Goal: Task Accomplishment & Management: Use online tool/utility

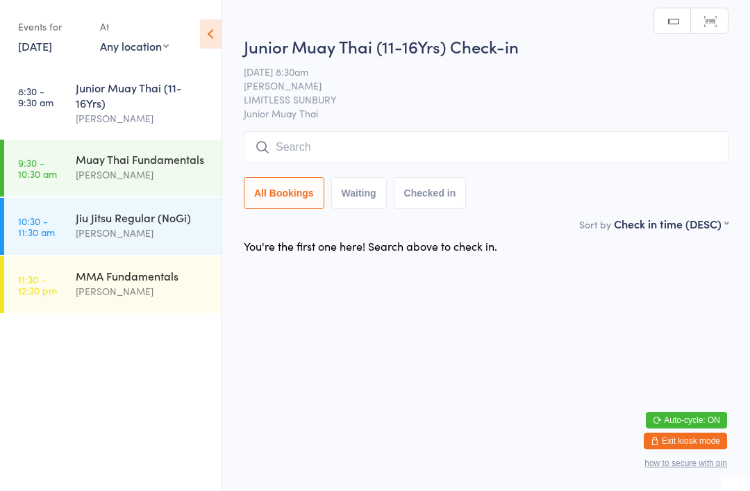
click at [115, 100] on div "Junior Muay Thai (11-16Yrs)" at bounding box center [143, 95] width 134 height 31
click at [365, 150] on input "search" at bounding box center [486, 147] width 485 height 32
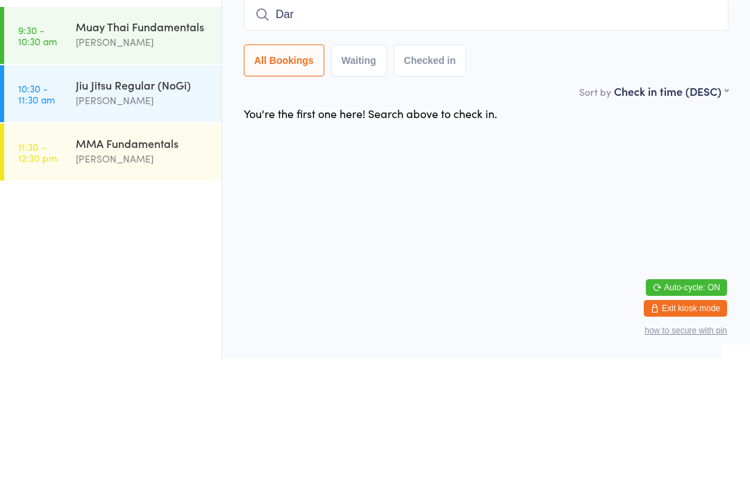
type input "Darc"
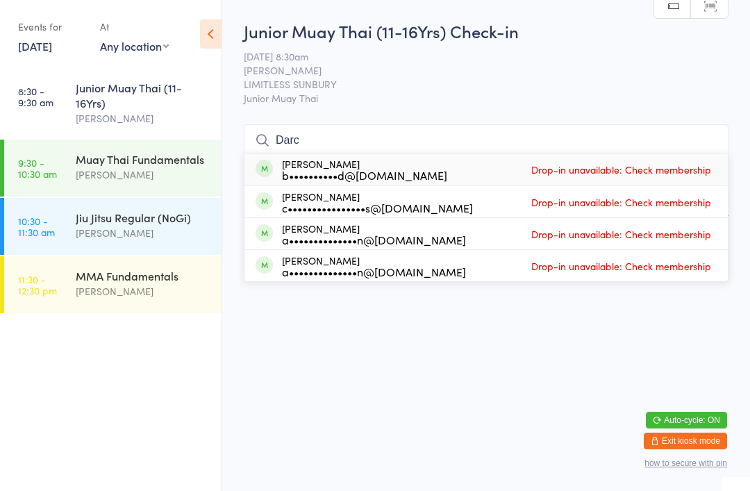
click at [133, 100] on div "Junior Muay Thai (11-16Yrs)" at bounding box center [143, 95] width 134 height 31
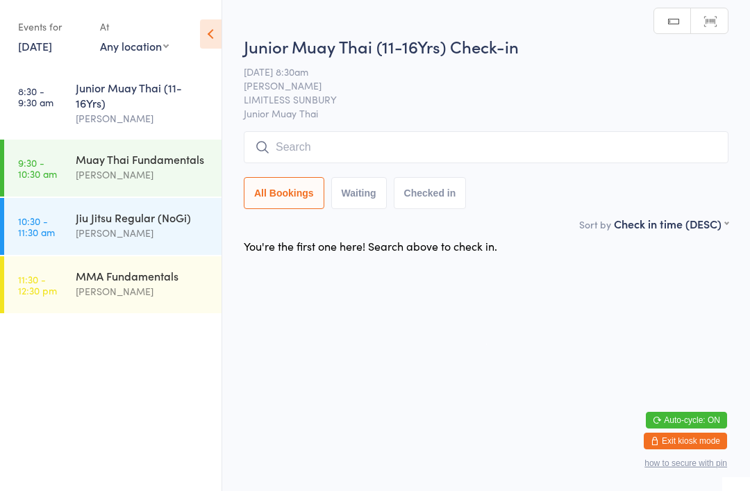
click at [140, 101] on div "Junior Muay Thai (11-16Yrs)" at bounding box center [143, 95] width 134 height 31
click at [353, 140] on input "search" at bounding box center [486, 147] width 485 height 32
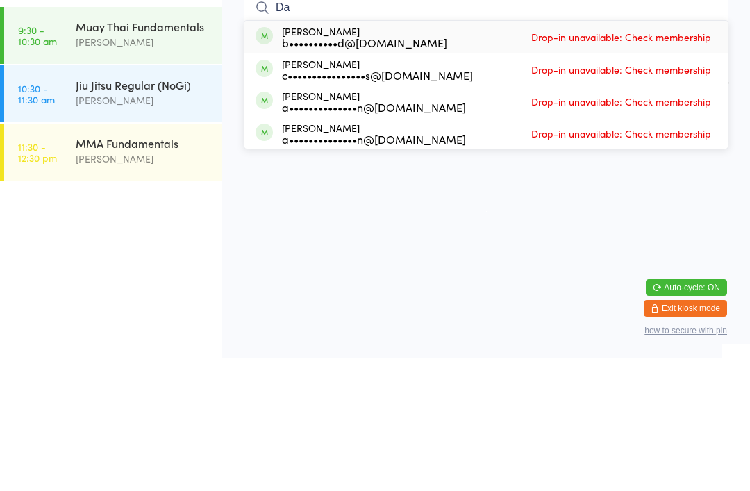
type input "D"
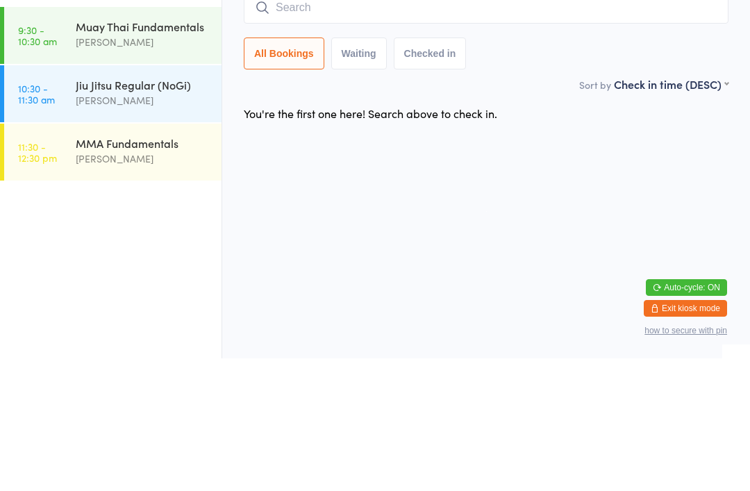
click at [146, 225] on div "[PERSON_NAME]" at bounding box center [143, 233] width 134 height 16
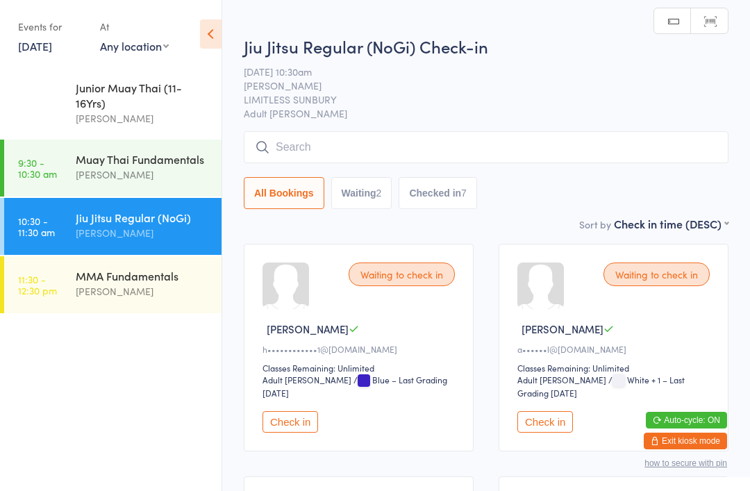
click at [117, 92] on div "Junior Muay Thai (11-16Yrs)" at bounding box center [143, 95] width 134 height 31
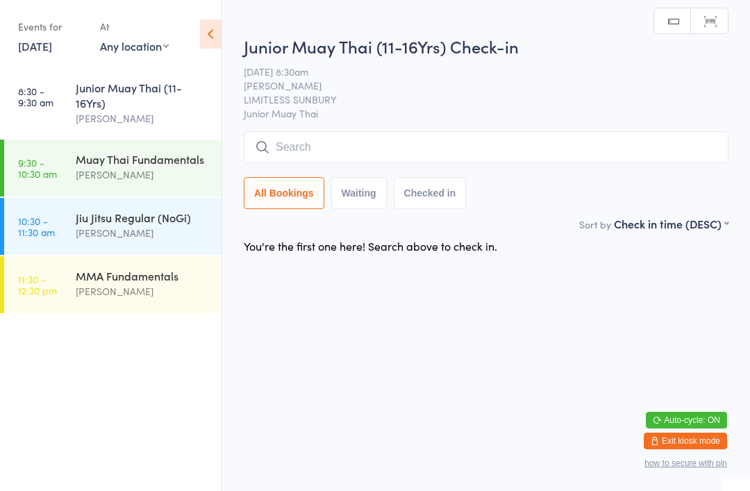
click at [137, 283] on div "MMA Fundamentals" at bounding box center [143, 275] width 134 height 15
